Goal: Check status: Check status

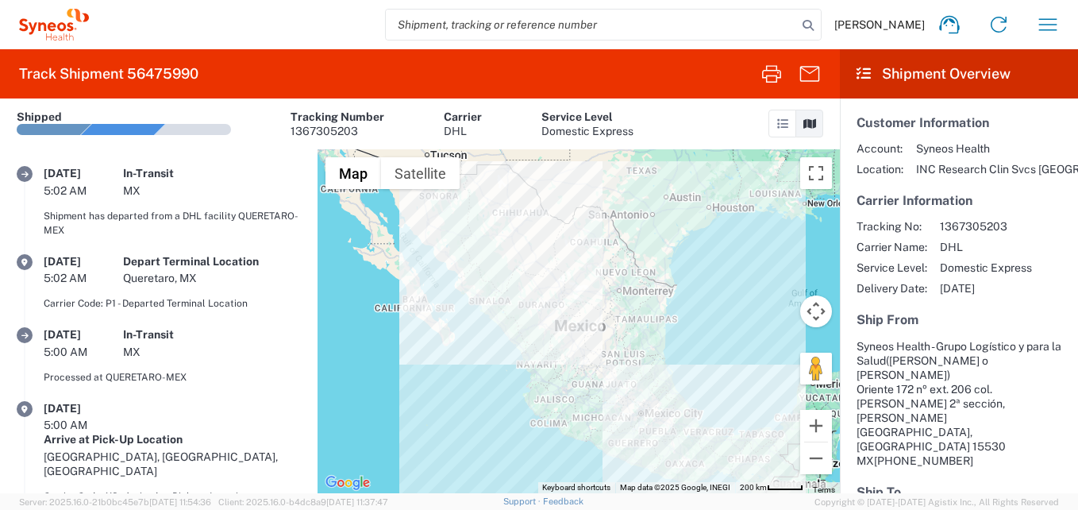
click at [229, 30] on div "Luciene Diniz Home Shipment estimator Shipment tracking Desktop shipment reques…" at bounding box center [581, 25] width 984 height 38
click at [1056, 18] on icon "button" at bounding box center [1047, 24] width 25 height 25
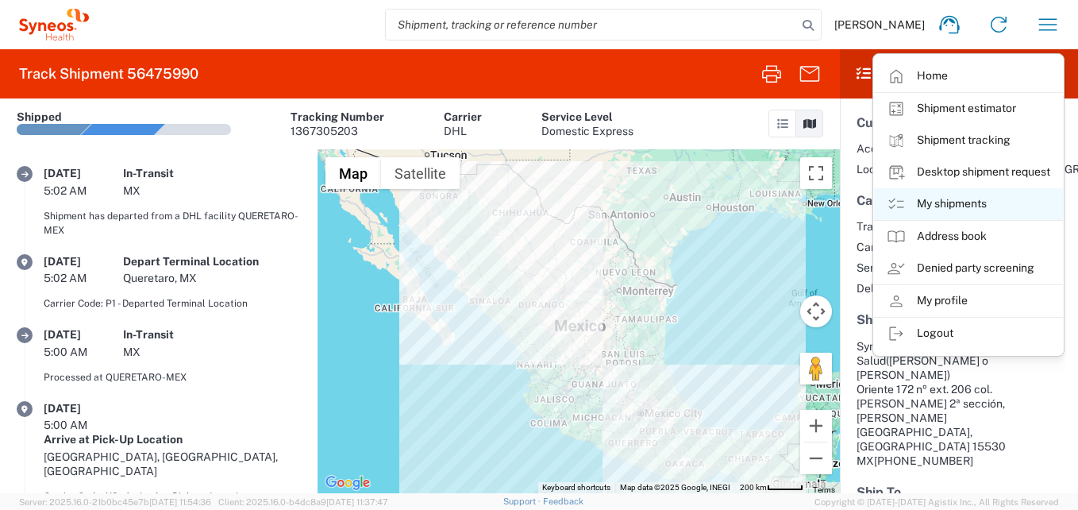
click at [957, 198] on link "My shipments" at bounding box center [968, 204] width 189 height 32
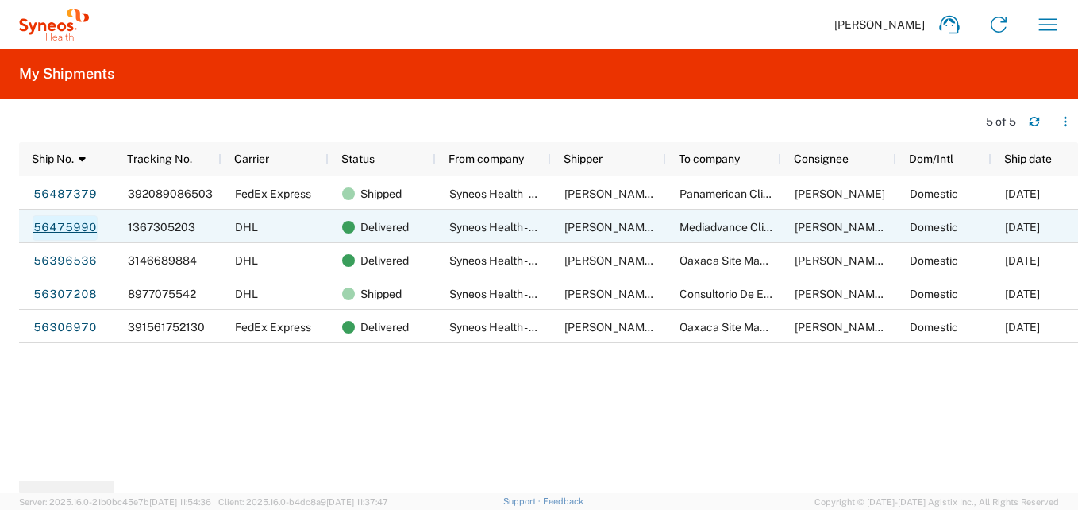
click at [80, 233] on link "56475990" at bounding box center [65, 227] width 65 height 25
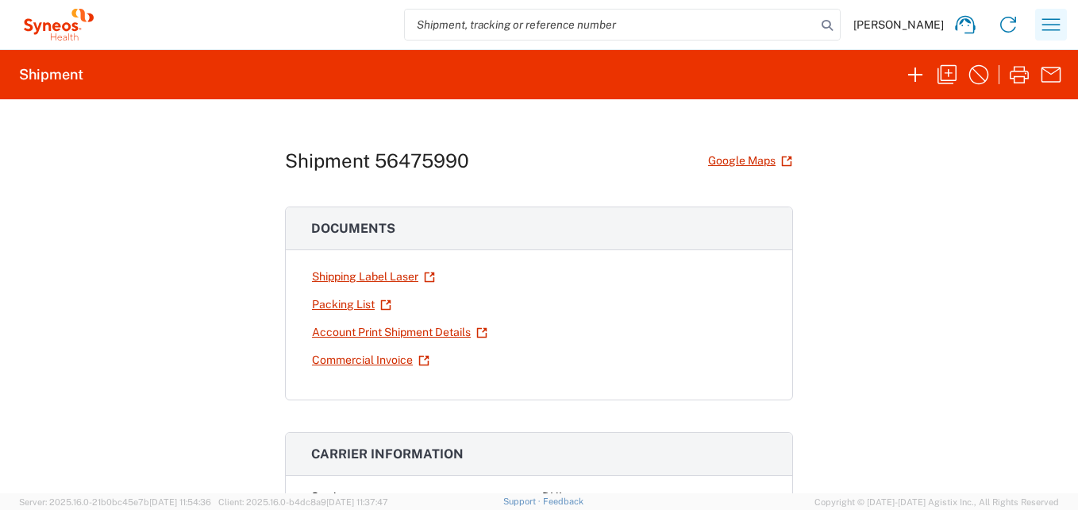
click at [1056, 14] on icon "button" at bounding box center [1051, 24] width 25 height 25
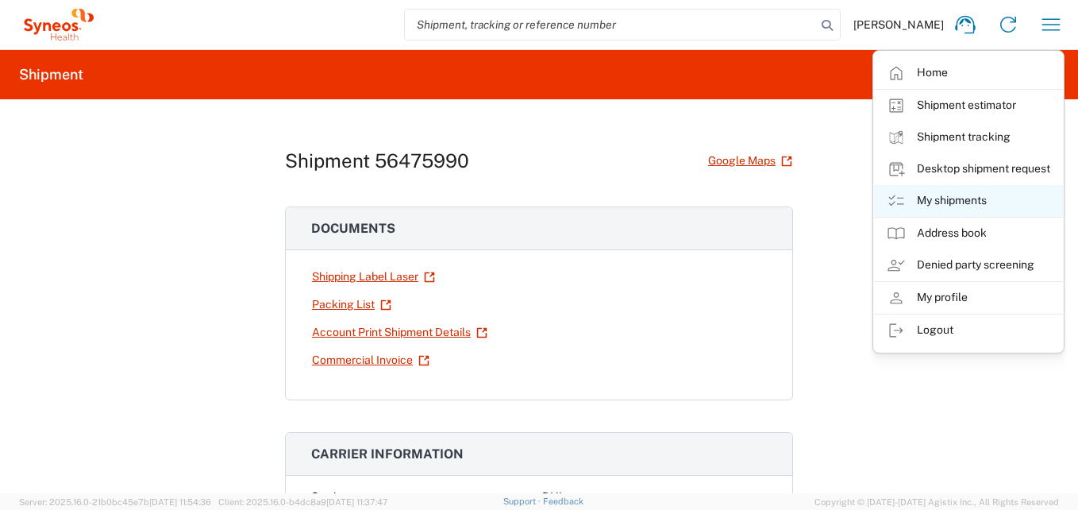
click at [953, 207] on link "My shipments" at bounding box center [968, 201] width 189 height 32
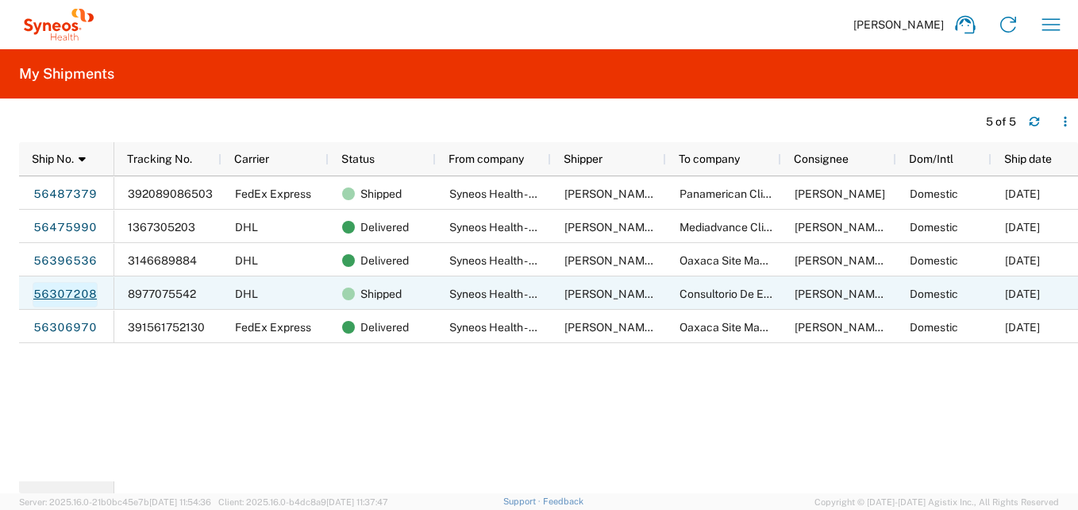
click at [75, 291] on link "56307208" at bounding box center [65, 294] width 65 height 25
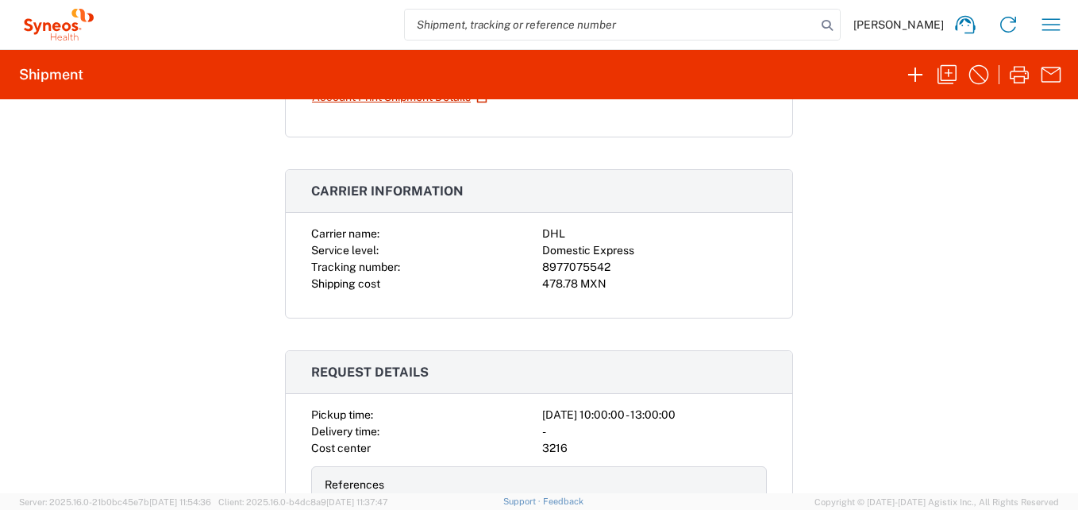
scroll to position [238, 0]
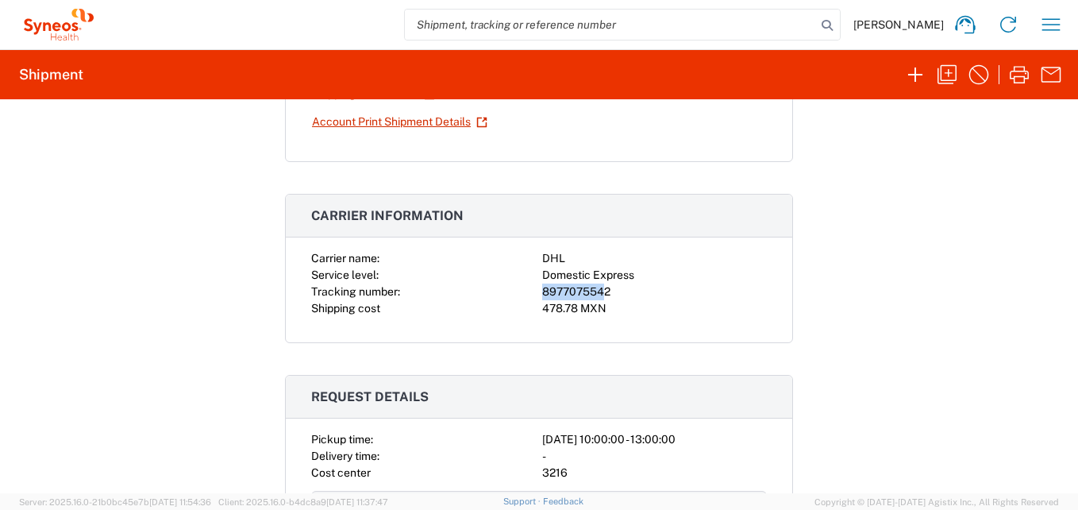
drag, startPoint x: 595, startPoint y: 288, endPoint x: 511, endPoint y: 284, distance: 85.0
click at [511, 284] on div "Carrier name: DHL Service level: Domestic Express Tracking number: 8977075542 S…" at bounding box center [539, 283] width 456 height 67
drag, startPoint x: 511, startPoint y: 284, endPoint x: 676, endPoint y: 335, distance: 173.5
click at [676, 335] on div "Carrier name: DHL Service level: Domestic Express Tracking number: 8977075542 S…" at bounding box center [539, 296] width 507 height 92
drag, startPoint x: 603, startPoint y: 287, endPoint x: 494, endPoint y: 288, distance: 109.6
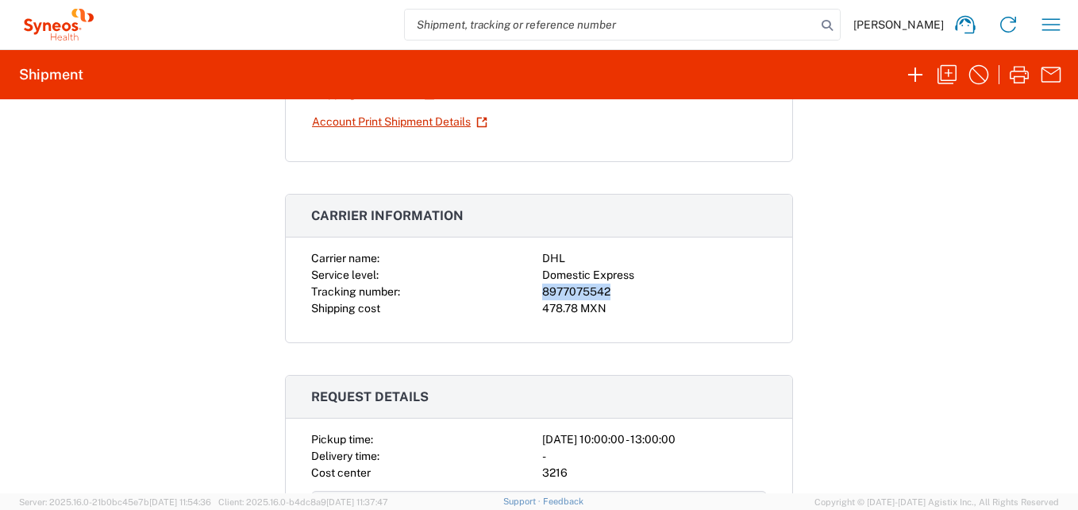
click at [494, 288] on div "Carrier name: DHL Service level: Domestic Express Tracking number: 8977075542 S…" at bounding box center [539, 283] width 456 height 67
copy div "8977075542"
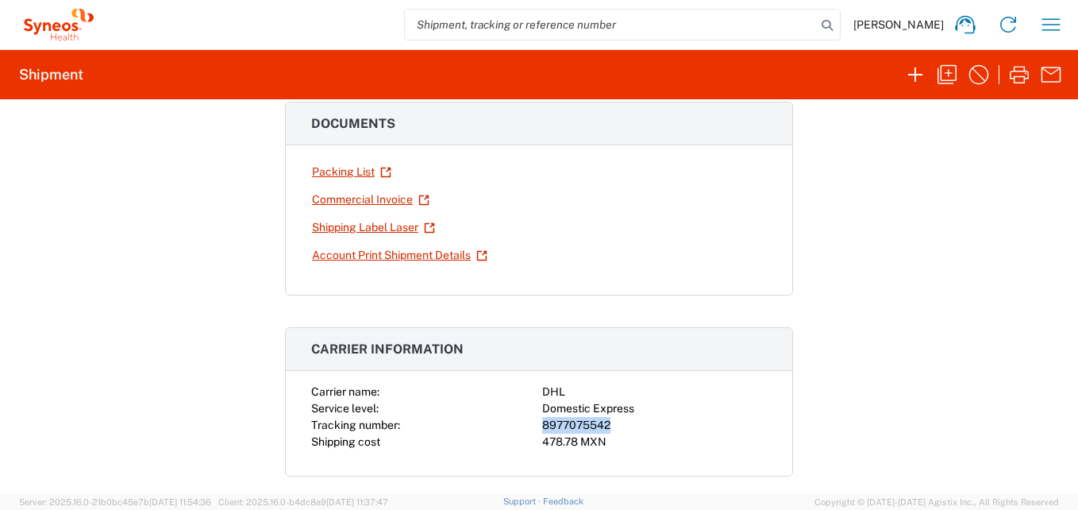
scroll to position [159, 0]
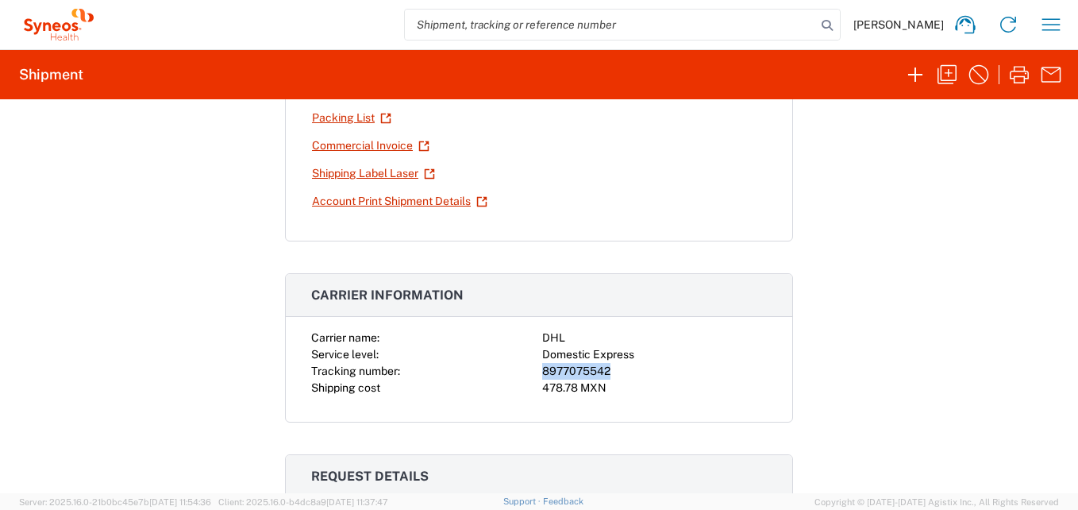
copy div "8977075542"
click at [1057, 26] on icon "button" at bounding box center [1051, 24] width 25 height 25
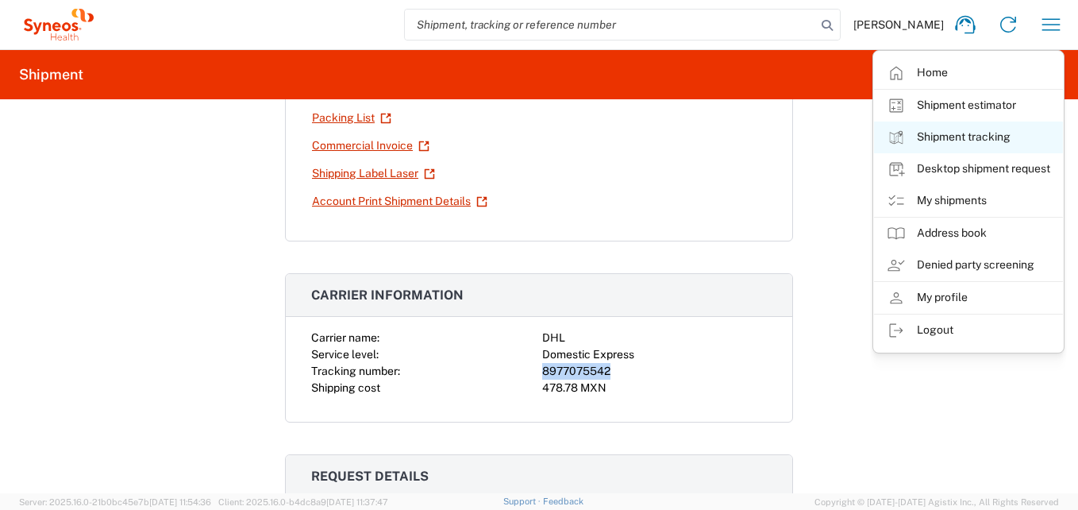
click at [981, 136] on link "Shipment tracking" at bounding box center [968, 137] width 189 height 32
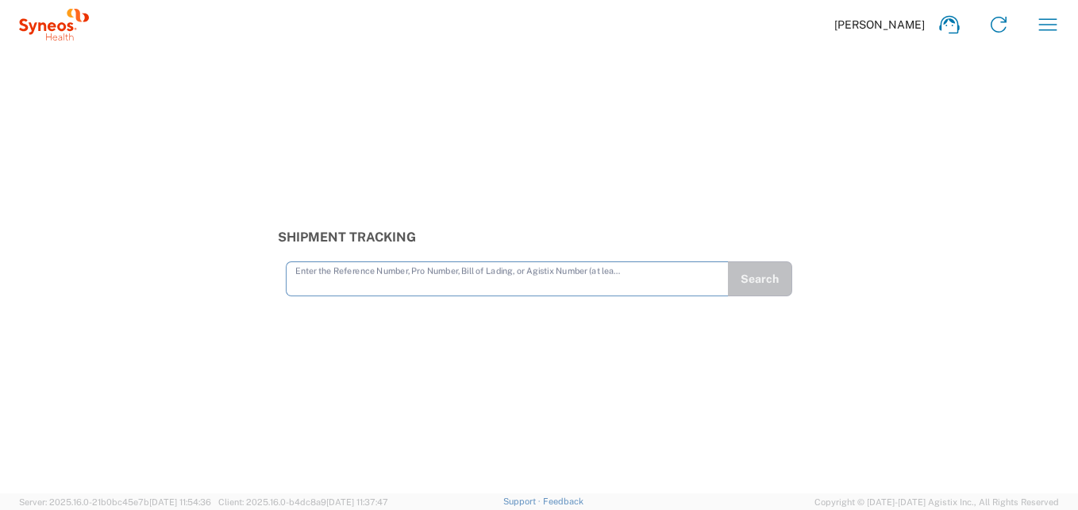
click at [382, 291] on input "text" at bounding box center [507, 278] width 424 height 28
type input "8977075542"
click at [750, 287] on button "Search" at bounding box center [759, 278] width 65 height 35
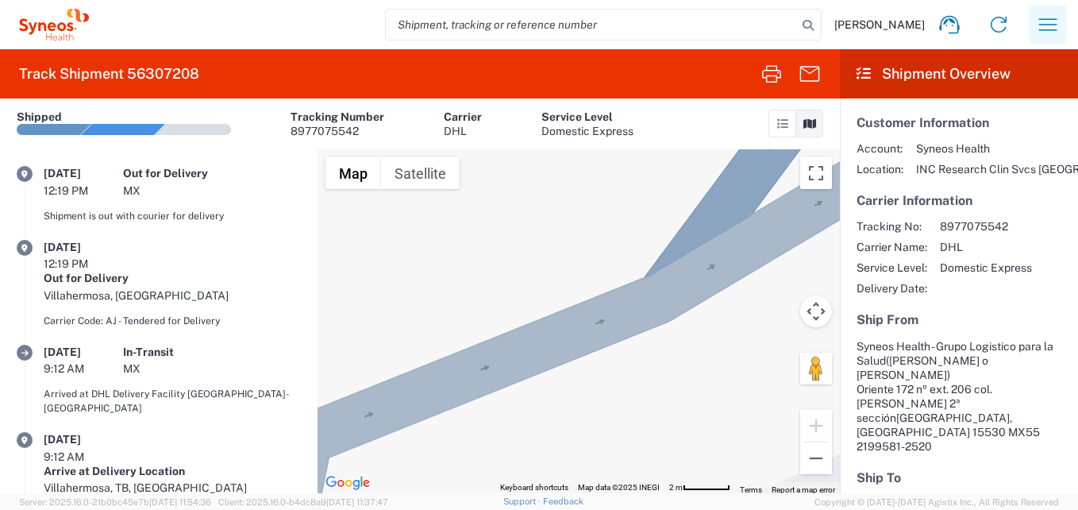
click at [1054, 25] on icon "button" at bounding box center [1048, 24] width 18 height 12
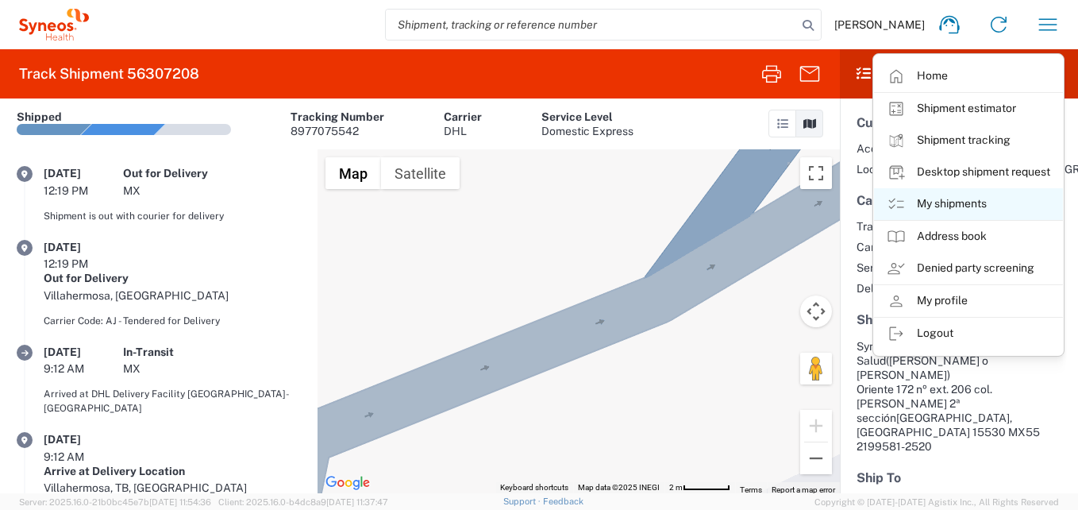
click at [979, 196] on link "My shipments" at bounding box center [968, 204] width 189 height 32
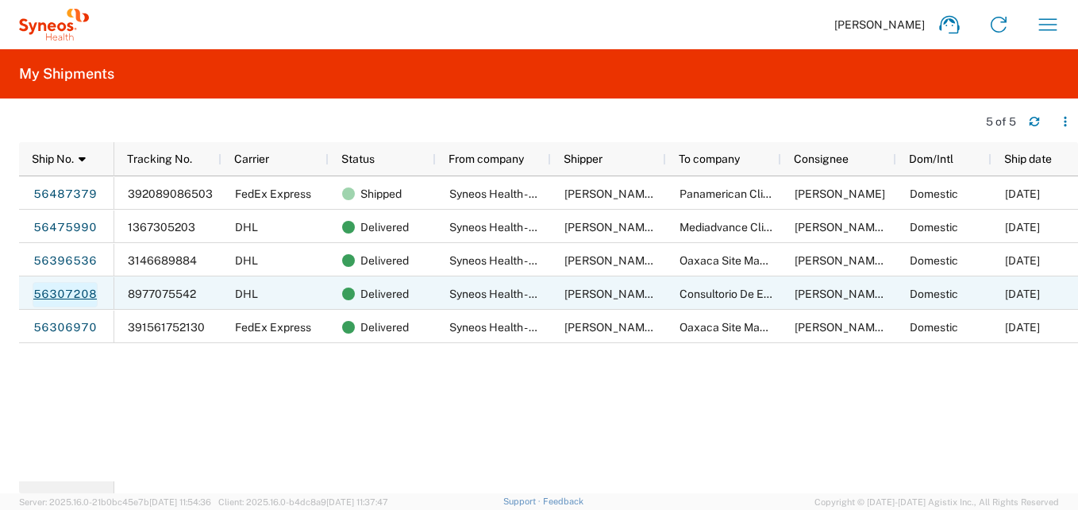
click at [67, 292] on link "56307208" at bounding box center [65, 294] width 65 height 25
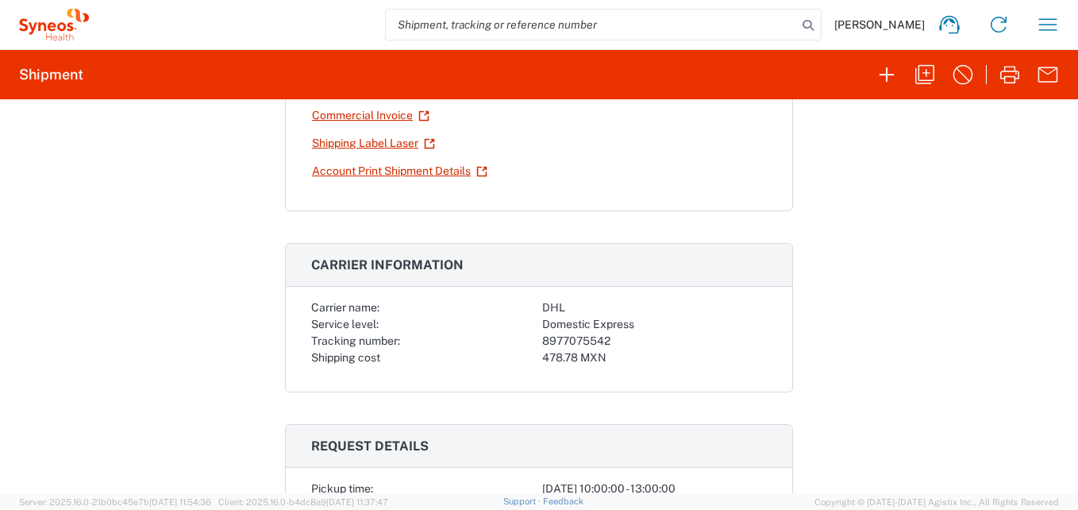
scroll to position [318, 0]
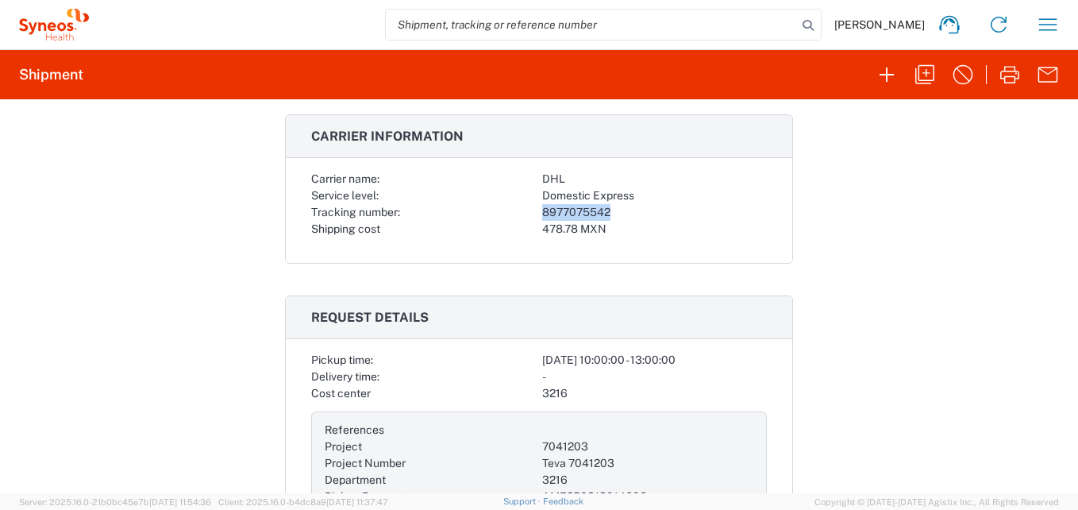
drag, startPoint x: 607, startPoint y: 212, endPoint x: 518, endPoint y: 212, distance: 88.9
click at [518, 212] on div "Carrier name: DHL Service level: Domestic Express Tracking number: 8977075542 S…" at bounding box center [539, 204] width 456 height 67
copy div "8977075542"
click at [1050, 20] on icon "button" at bounding box center [1048, 24] width 18 height 12
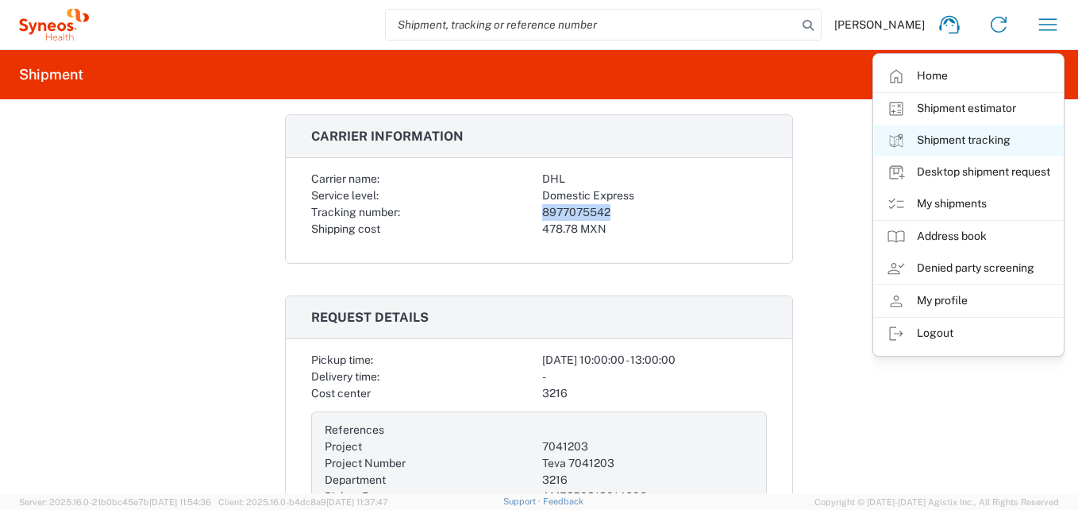
click at [984, 142] on link "Shipment tracking" at bounding box center [968, 141] width 189 height 32
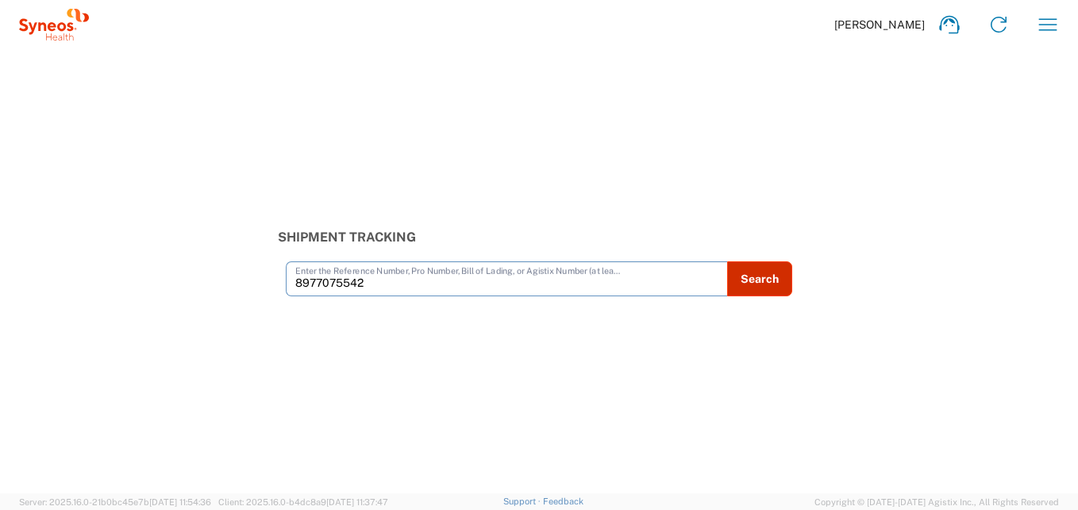
type input "8977075542"
click at [760, 272] on button "Search" at bounding box center [759, 278] width 65 height 35
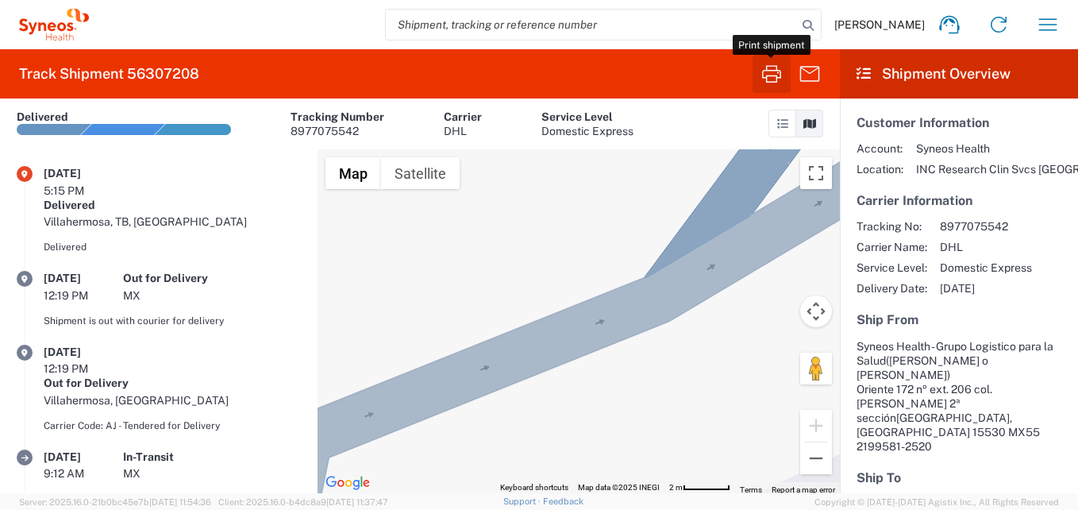
click at [776, 79] on icon "button" at bounding box center [771, 73] width 25 height 25
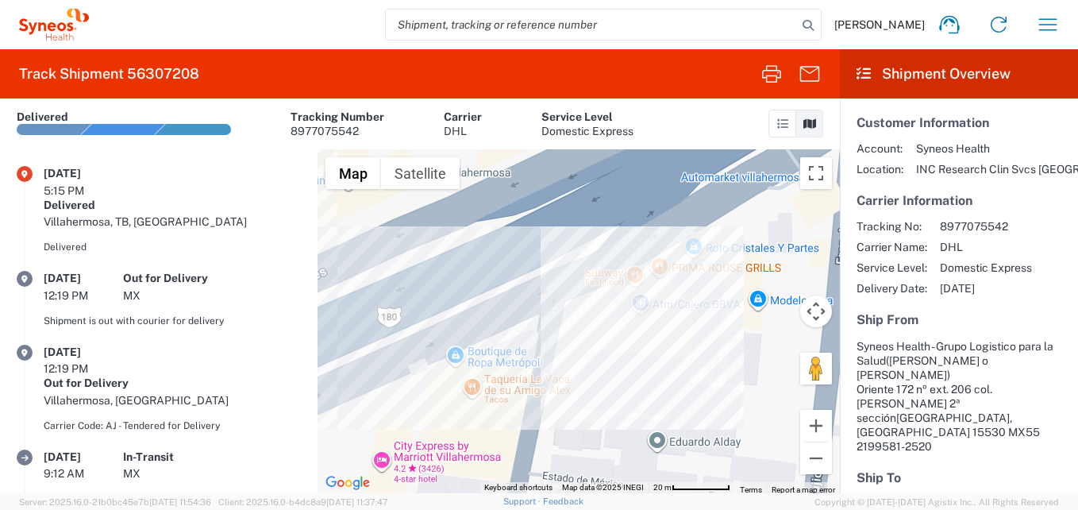
click at [779, 134] on link at bounding box center [783, 124] width 28 height 28
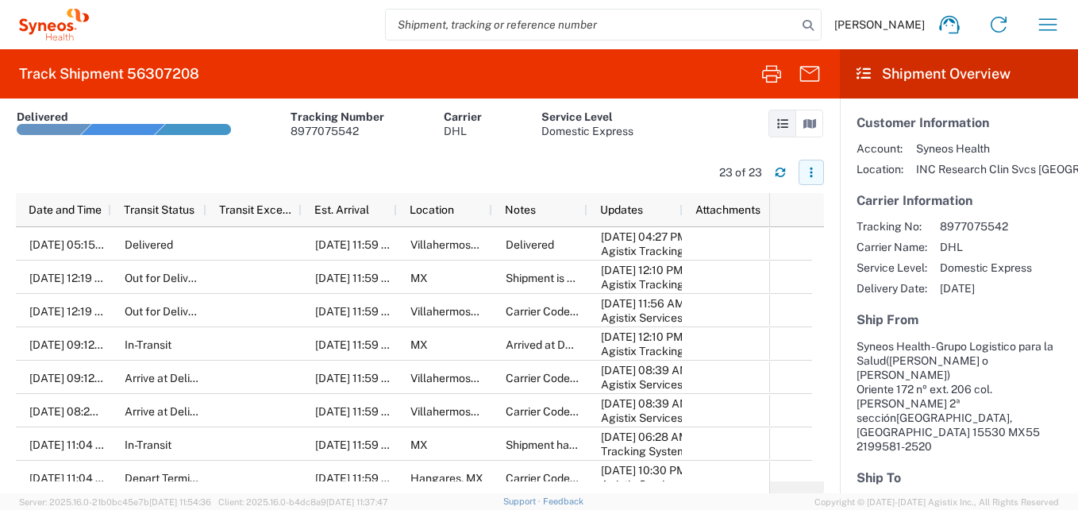
click at [811, 180] on button "button" at bounding box center [811, 172] width 25 height 25
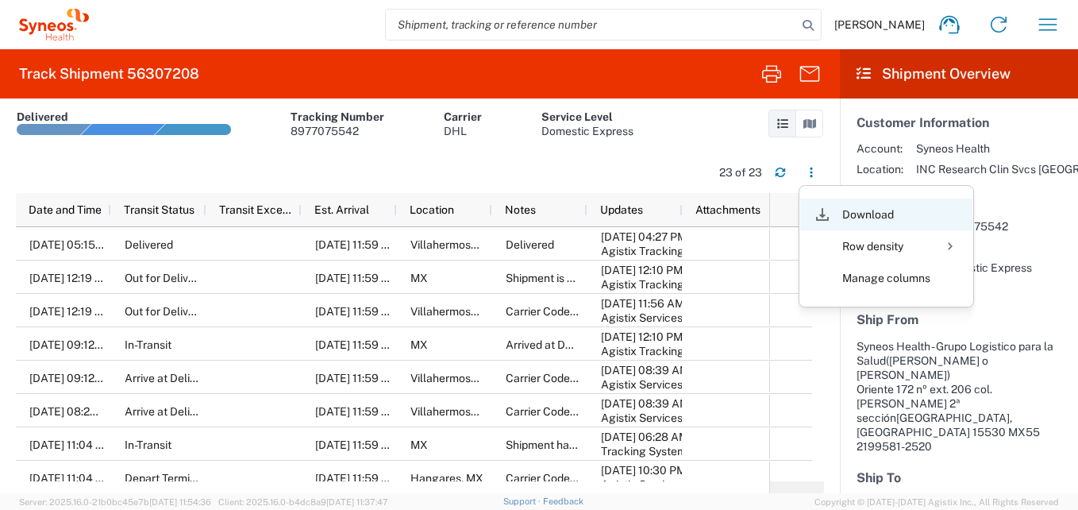
click at [872, 218] on div "Download" at bounding box center [886, 214] width 88 height 32
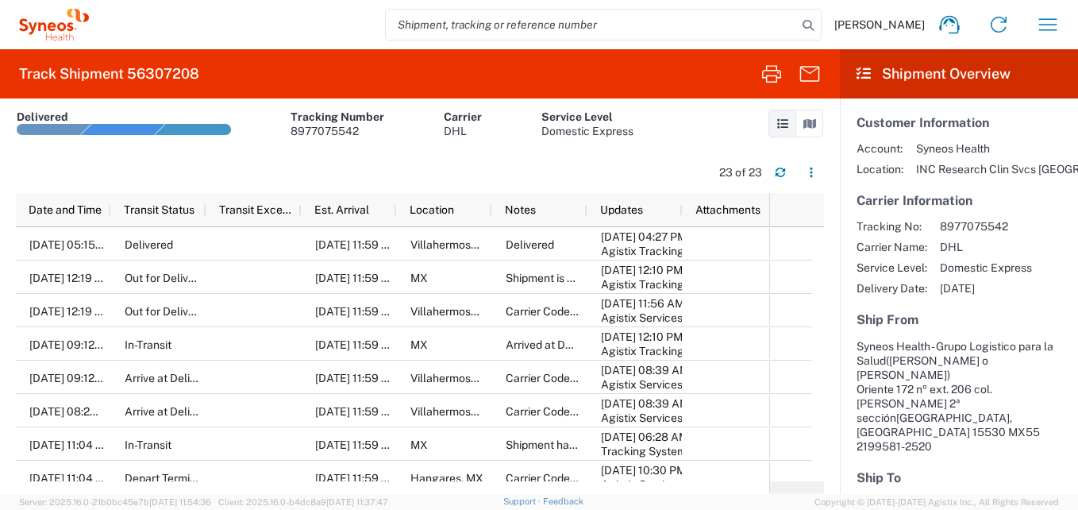
click at [360, 160] on div "23 of 23" at bounding box center [420, 175] width 808 height 31
click at [1035, 25] on button "button" at bounding box center [1048, 25] width 38 height 38
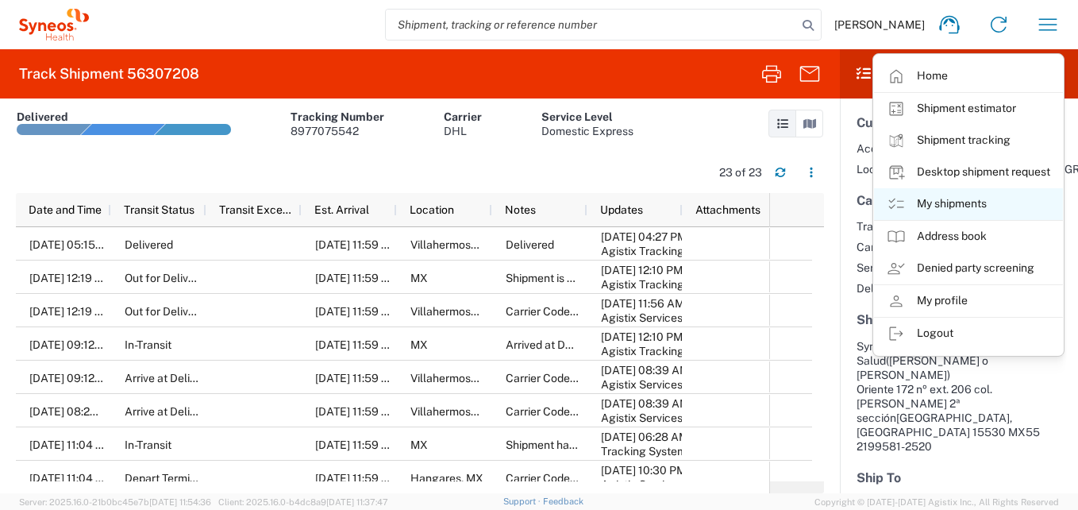
click at [949, 201] on link "My shipments" at bounding box center [968, 204] width 189 height 32
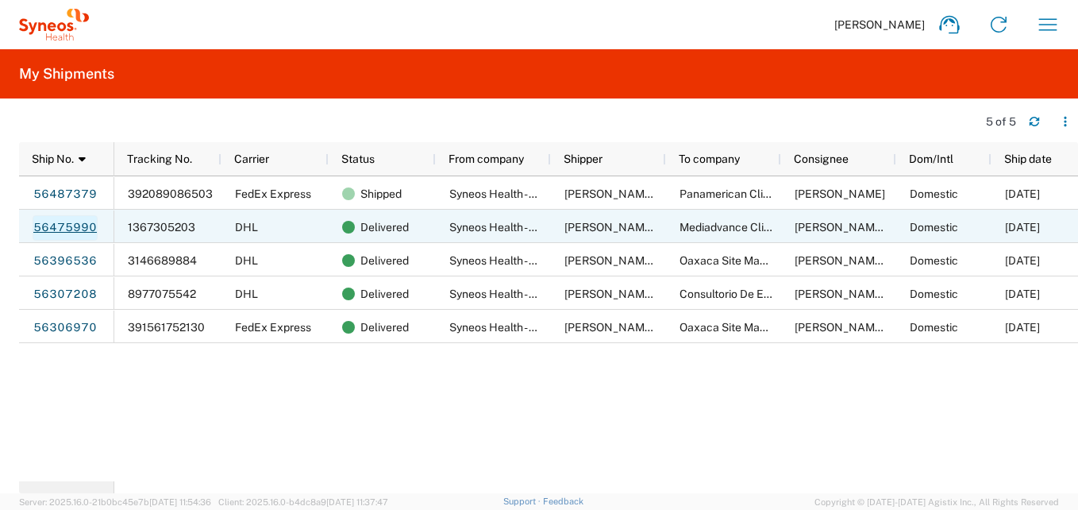
click at [79, 224] on link "56475990" at bounding box center [65, 227] width 65 height 25
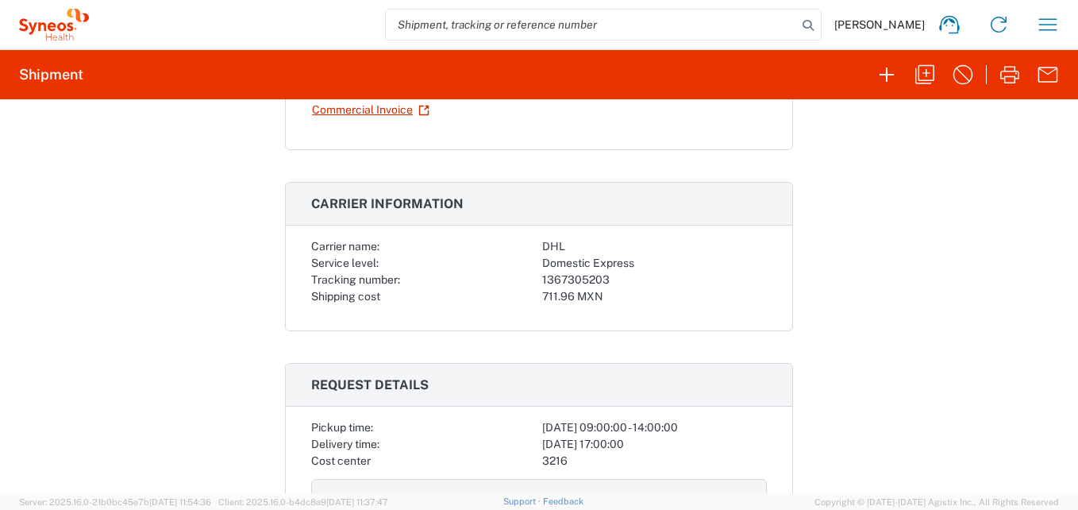
scroll to position [238, 0]
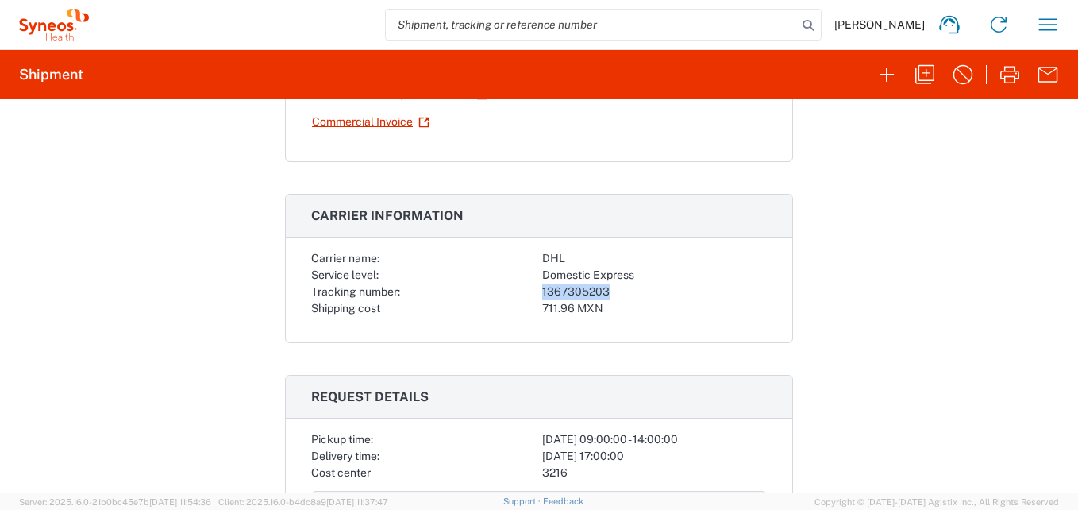
drag, startPoint x: 611, startPoint y: 286, endPoint x: 523, endPoint y: 285, distance: 87.3
click at [523, 285] on div "Carrier name: DHL Service level: Domestic Express Tracking number: 1367305203 S…" at bounding box center [539, 283] width 456 height 67
copy div "1367305203"
click at [1058, 22] on icon "button" at bounding box center [1047, 24] width 25 height 25
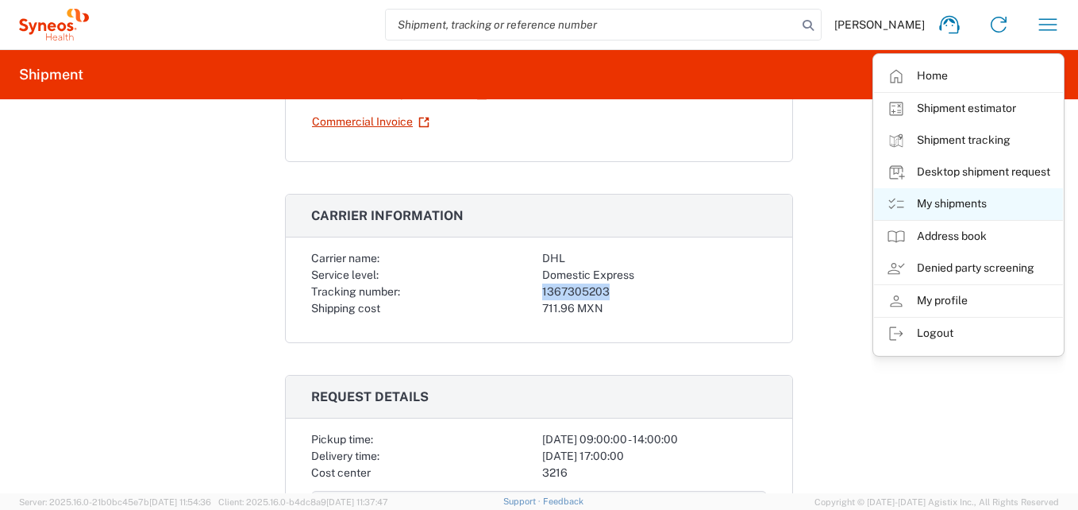
click at [960, 203] on link "My shipments" at bounding box center [968, 204] width 189 height 32
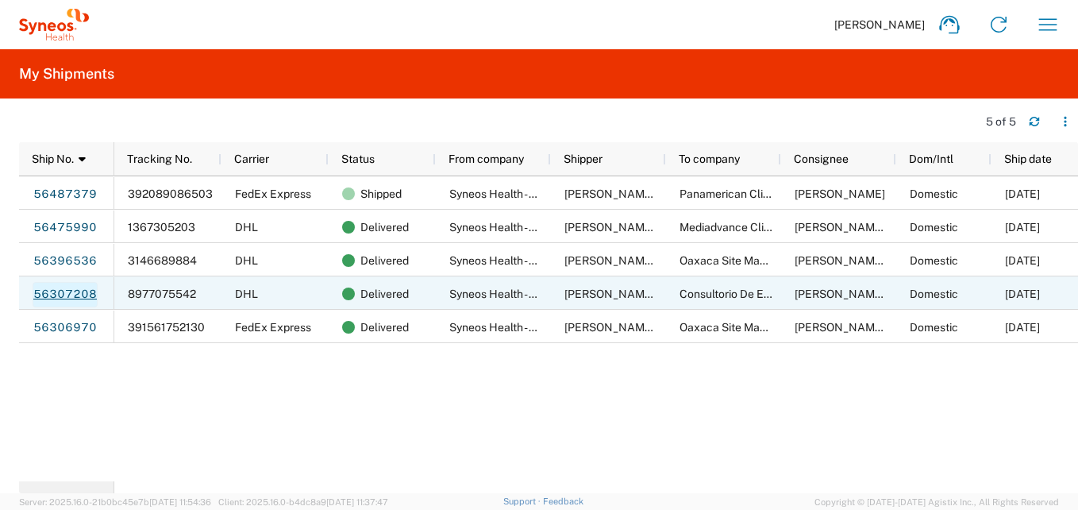
click at [66, 290] on link "56307208" at bounding box center [65, 294] width 65 height 25
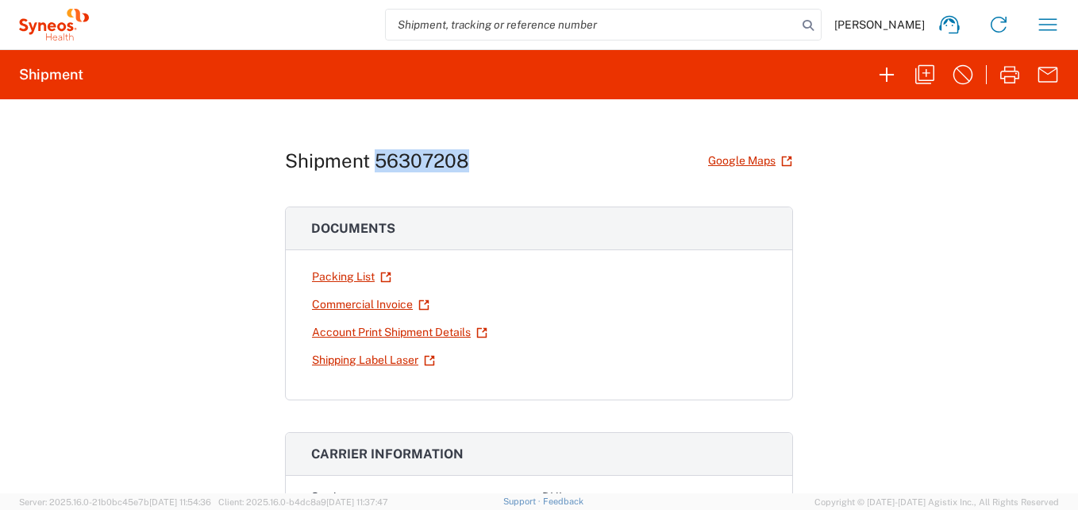
drag, startPoint x: 464, startPoint y: 159, endPoint x: 371, endPoint y: 151, distance: 94.0
click at [371, 151] on div "Shipment 56307208 Google Maps" at bounding box center [539, 161] width 508 height 28
copy h1 "56307208"
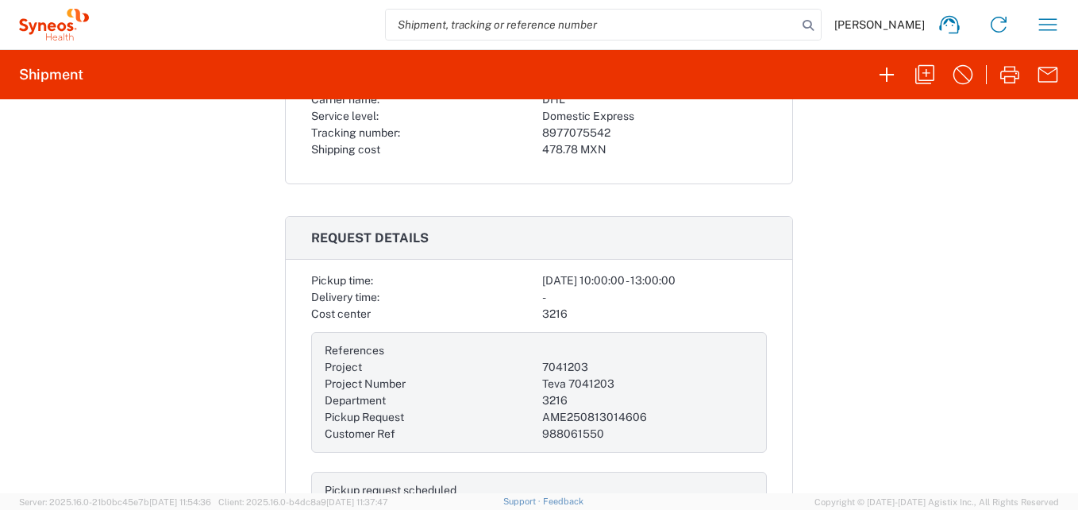
scroll to position [318, 0]
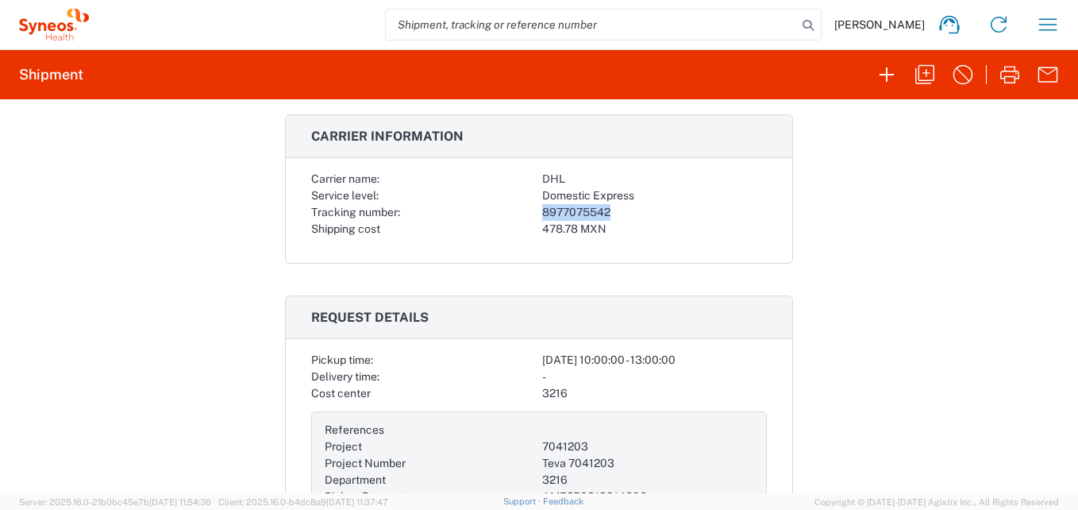
drag, startPoint x: 609, startPoint y: 207, endPoint x: 534, endPoint y: 206, distance: 74.6
click at [534, 206] on div "Carrier name: DHL Service level: Domestic Express Tracking number: 8977075542 S…" at bounding box center [539, 204] width 456 height 67
copy div "8977075542"
click at [1057, 27] on icon "button" at bounding box center [1047, 24] width 25 height 25
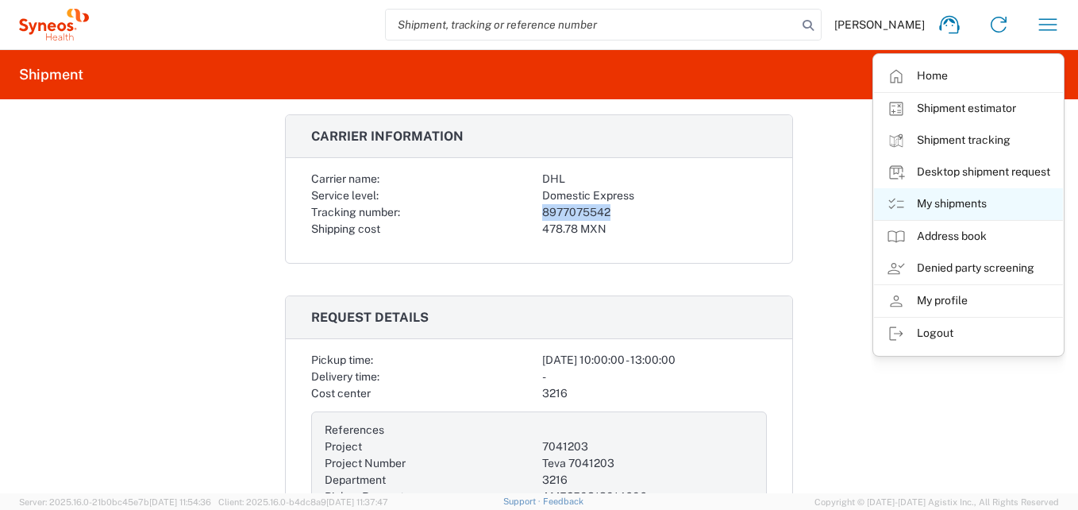
click at [957, 205] on link "My shipments" at bounding box center [968, 204] width 189 height 32
